Goal: Register for event/course

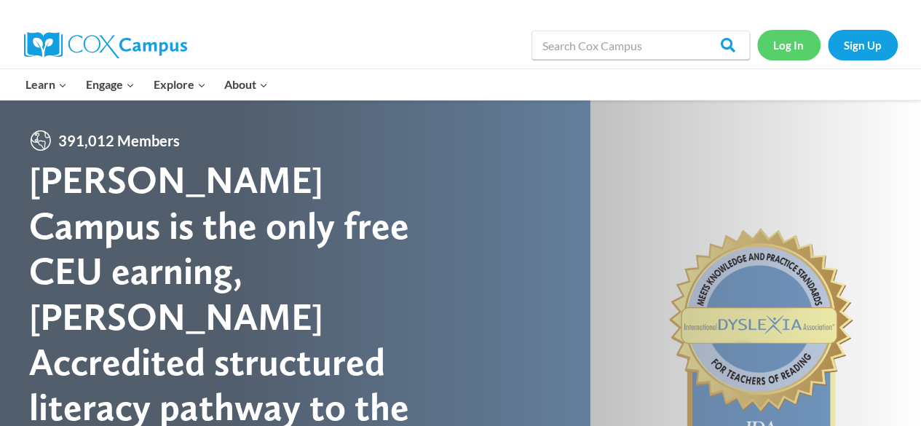
click at [787, 35] on link "Log In" at bounding box center [788, 45] width 63 height 30
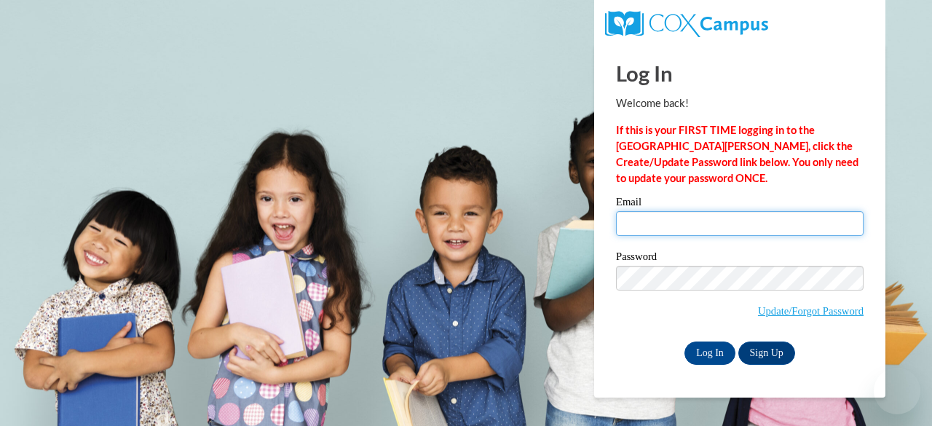
type input "priske@fortschools.org"
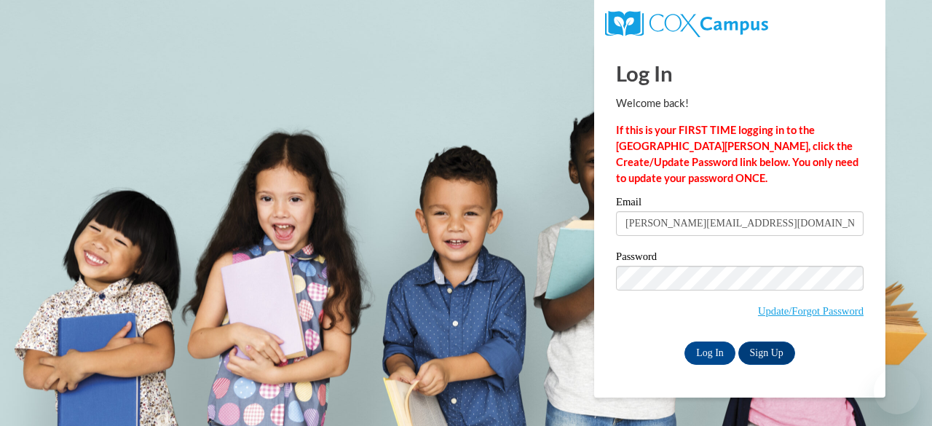
click at [703, 236] on div "Email priske@fortschools.org" at bounding box center [739, 222] width 247 height 50
click at [715, 354] on input "Log In" at bounding box center [709, 352] width 51 height 23
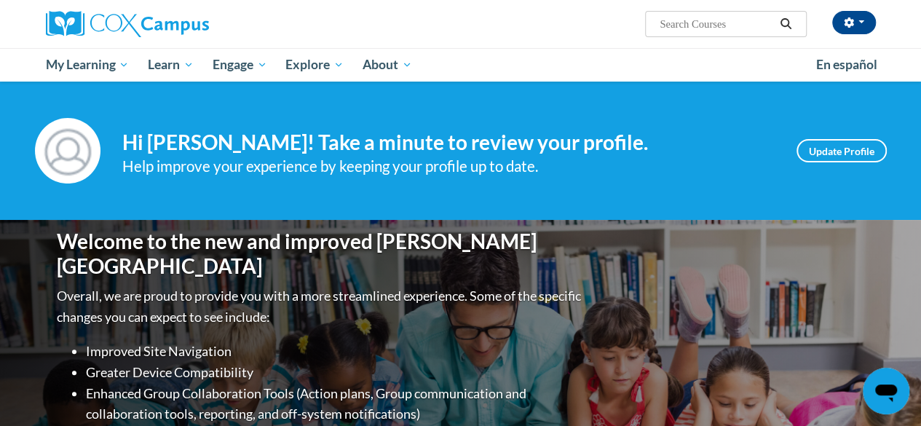
click at [681, 20] on input "Search..." at bounding box center [716, 23] width 116 height 17
type input "rti"
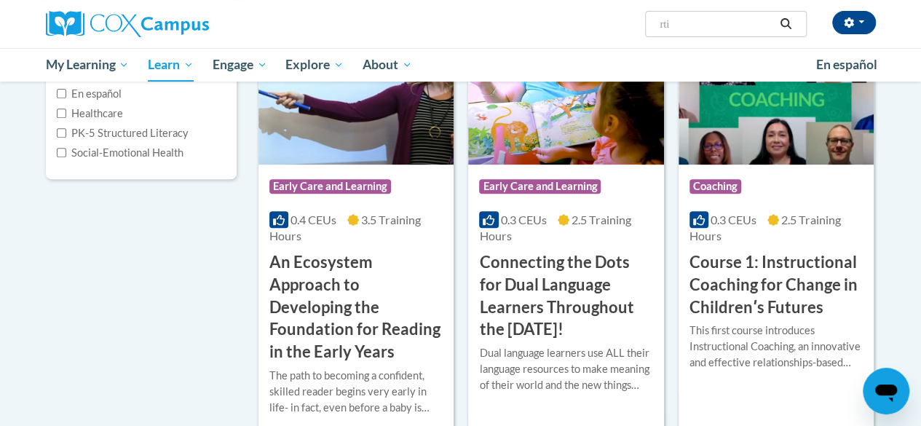
scroll to position [252, 0]
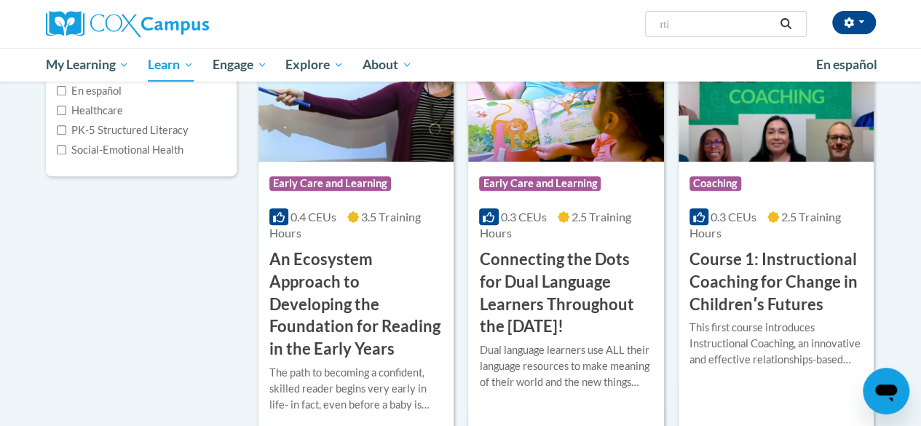
click at [701, 23] on input "rti" at bounding box center [716, 23] width 116 height 17
type input "rtl"
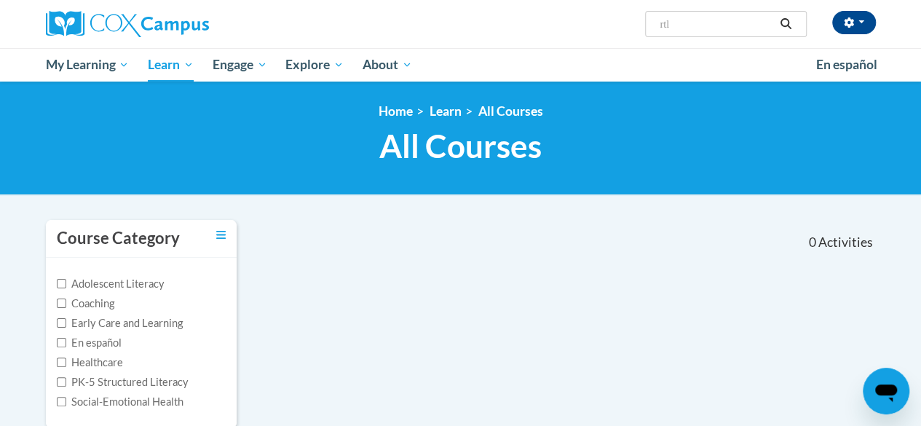
click at [724, 31] on input "rtl" at bounding box center [716, 23] width 116 height 17
type input "response to intervention"
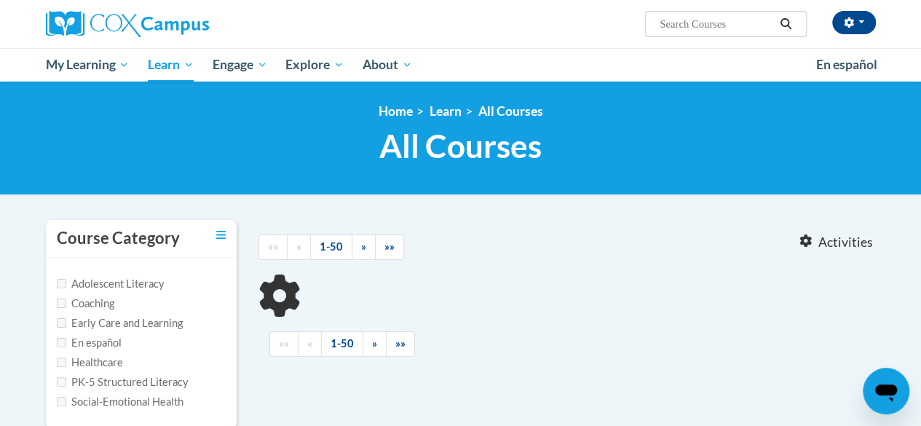
type input "response to intervention"
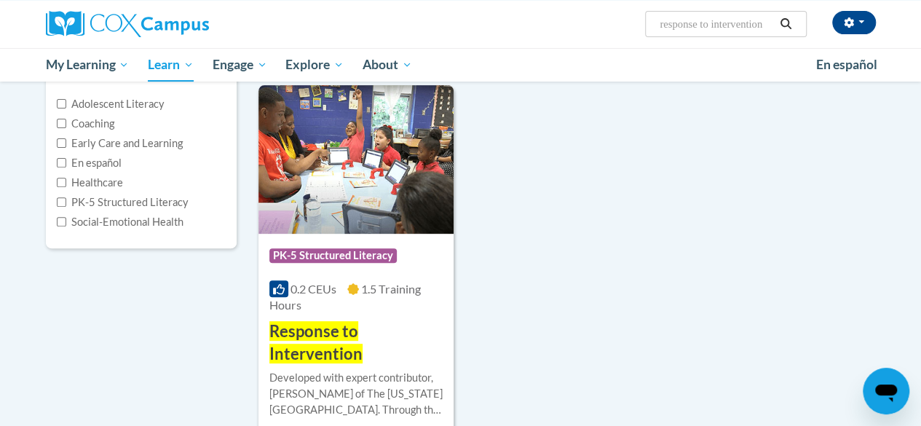
scroll to position [181, 0]
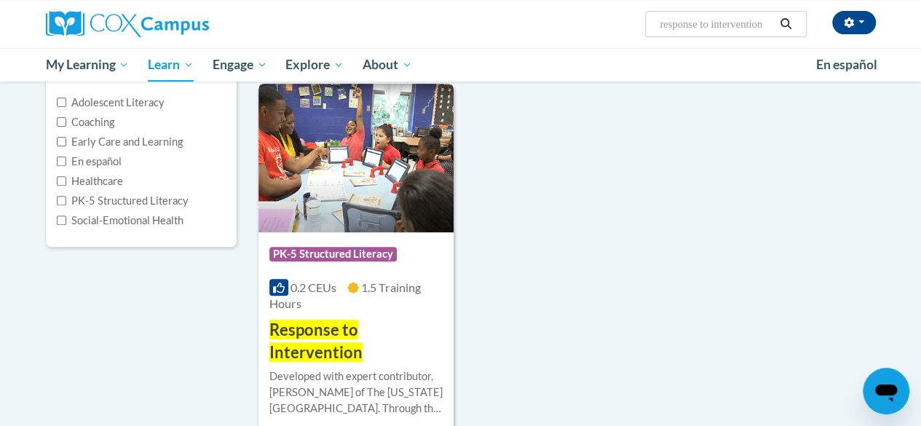
click at [296, 164] on img at bounding box center [355, 158] width 195 height 148
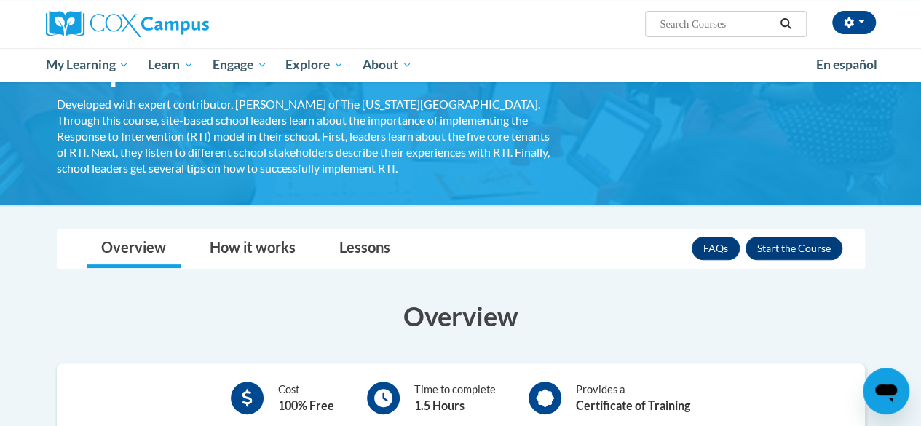
scroll to position [95, 0]
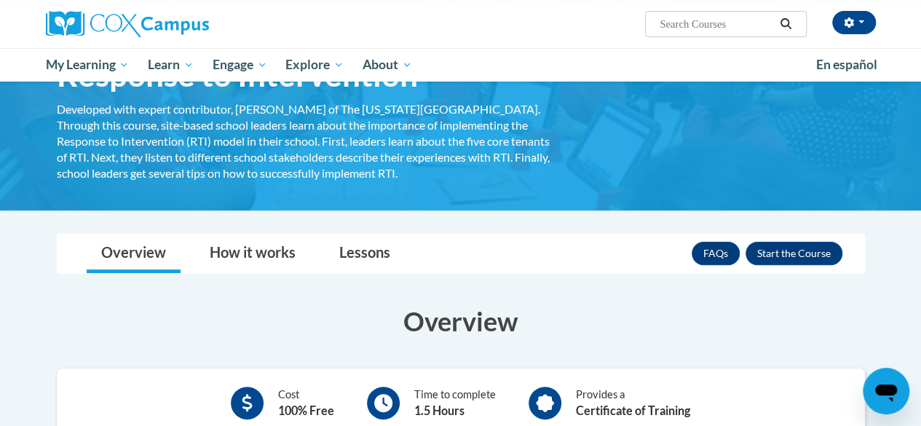
drag, startPoint x: 921, startPoint y: 94, endPoint x: 931, endPoint y: 122, distance: 29.2
click at [920, 122] on html "[PERSON_NAME] ([GEOGRAPHIC_DATA]/[GEOGRAPHIC_DATA] UTC-05:00) My Profile Inbox …" at bounding box center [460, 118] width 921 height 426
click at [804, 245] on button "Enroll" at bounding box center [793, 253] width 97 height 23
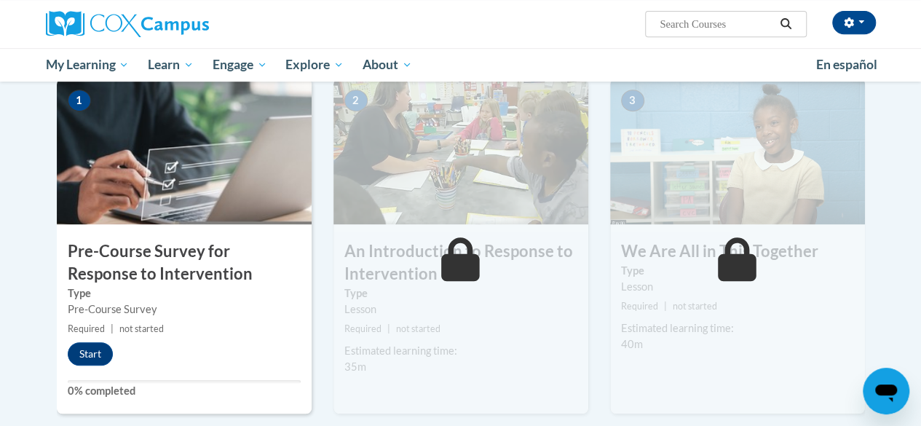
drag, startPoint x: 930, startPoint y: 76, endPoint x: 931, endPoint y: 167, distance: 90.3
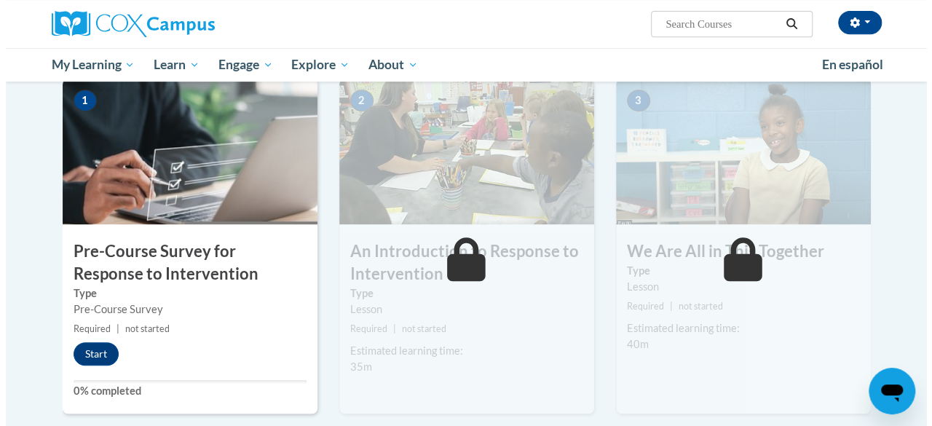
scroll to position [325, 0]
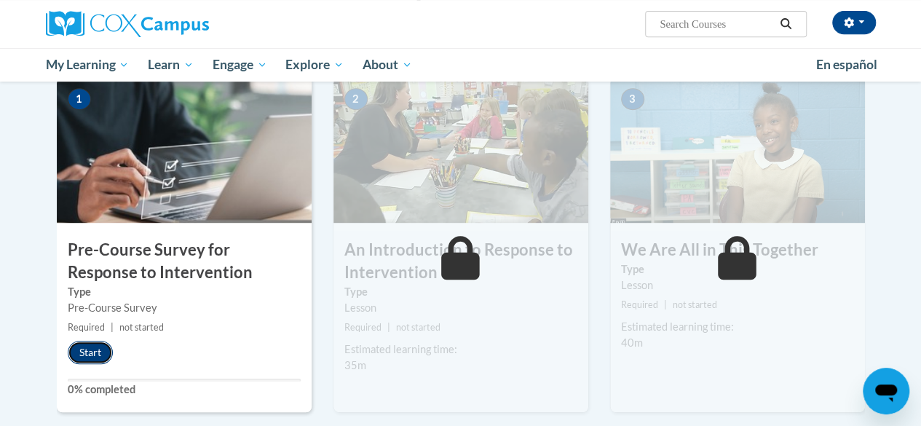
click at [100, 357] on button "Start" at bounding box center [90, 352] width 45 height 23
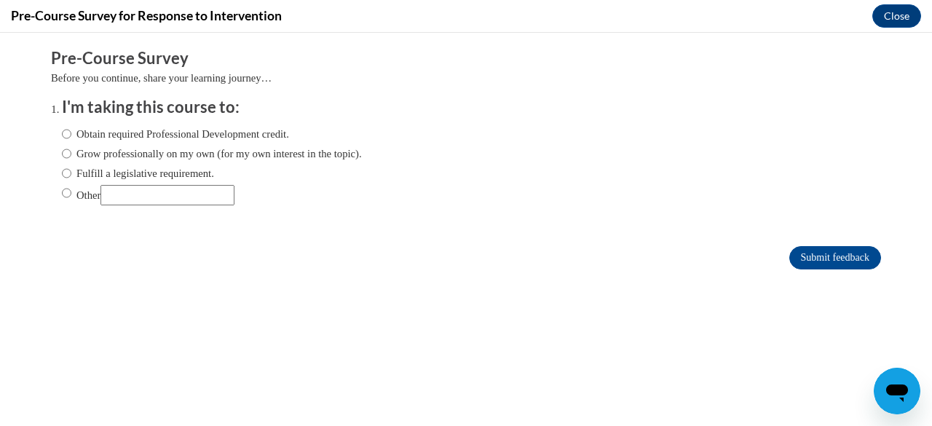
scroll to position [0, 0]
click at [62, 137] on input "Obtain required Professional Development credit." at bounding box center [66, 134] width 9 height 16
radio input "true"
click at [795, 247] on input "Submit feedback" at bounding box center [835, 257] width 92 height 23
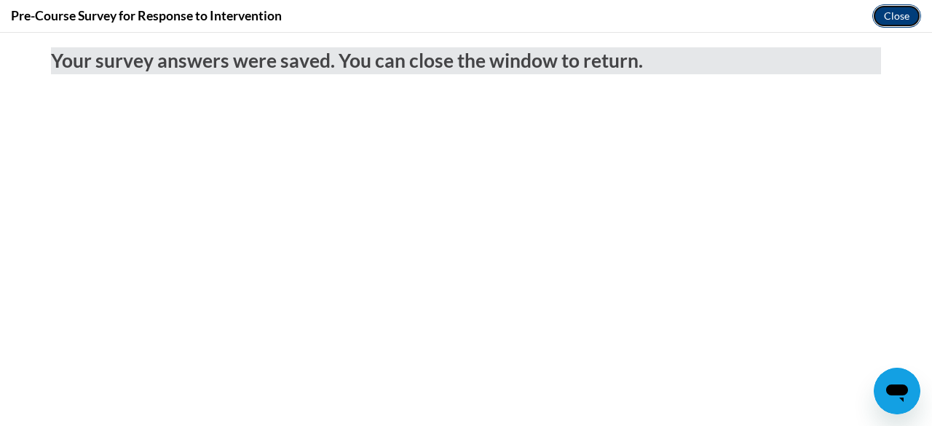
click at [889, 12] on button "Close" at bounding box center [896, 15] width 49 height 23
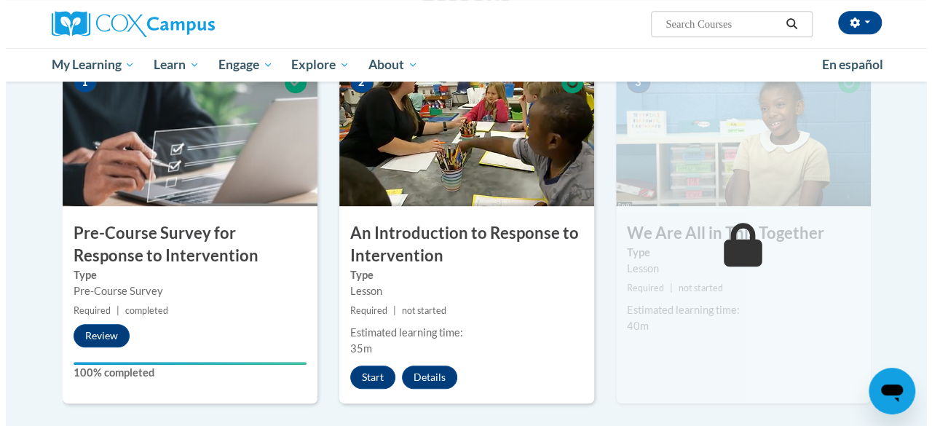
scroll to position [338, 0]
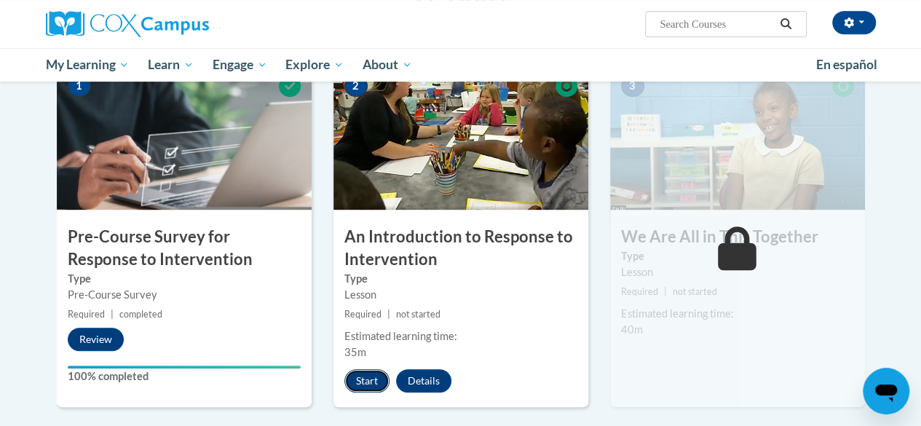
click at [362, 381] on button "Start" at bounding box center [366, 380] width 45 height 23
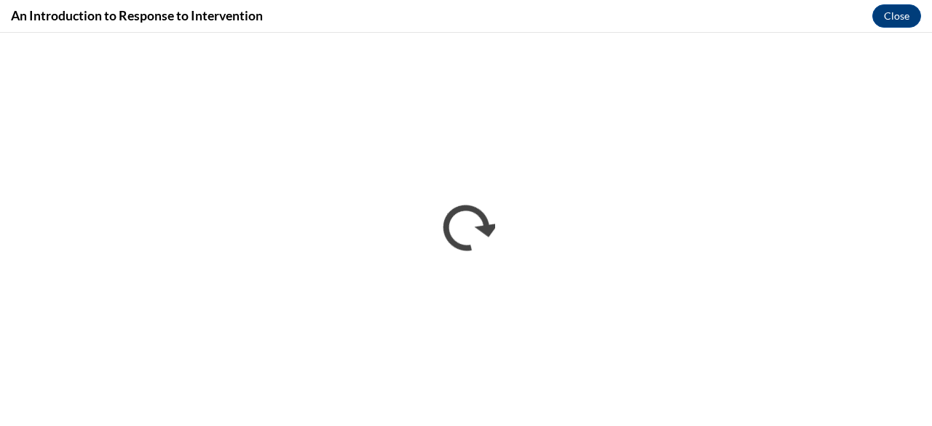
scroll to position [0, 0]
